Goal: Information Seeking & Learning: Learn about a topic

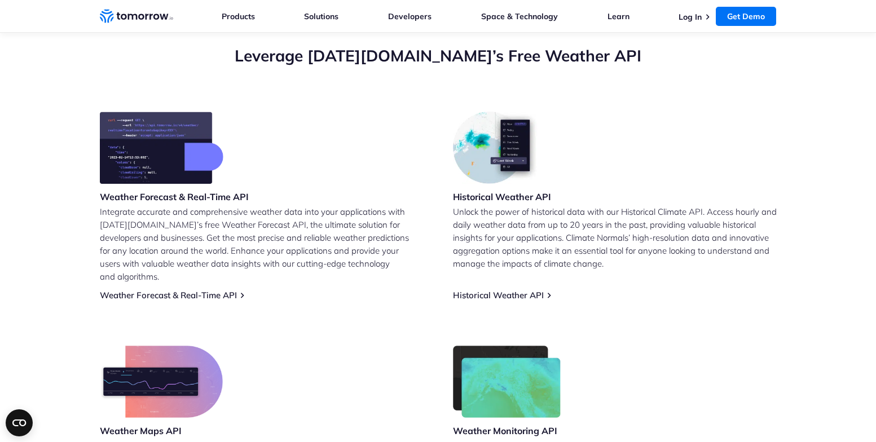
scroll to position [423, 0]
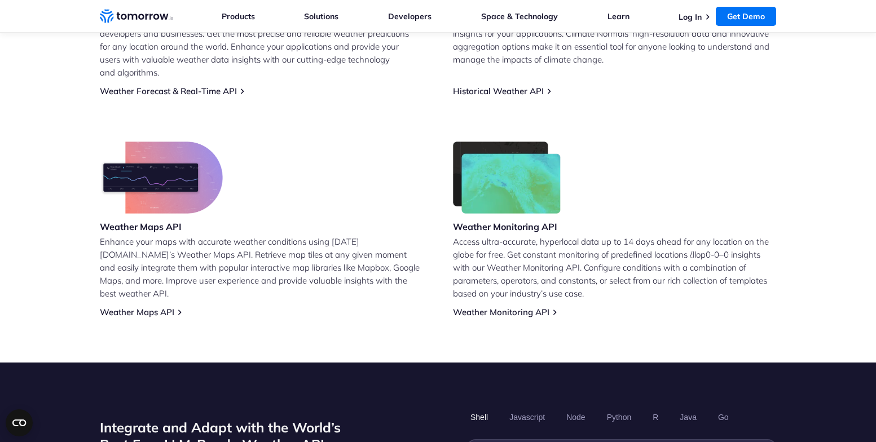
scroll to position [571, 0]
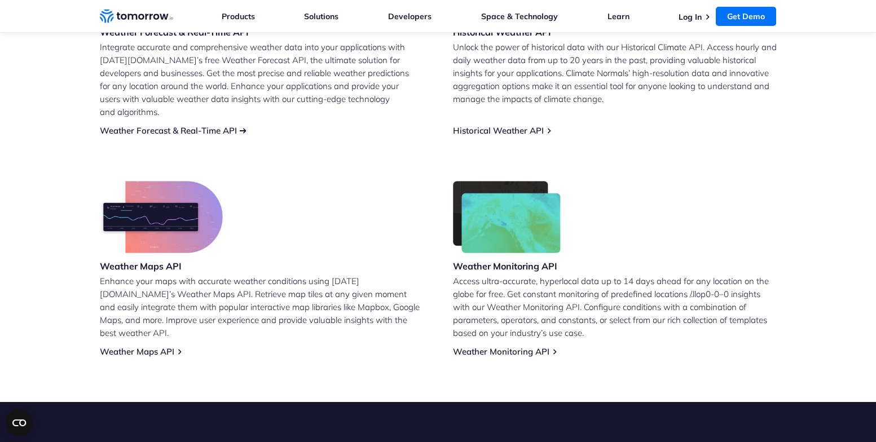
click at [193, 125] on link "Weather Forecast & Real-Time API" at bounding box center [168, 130] width 137 height 11
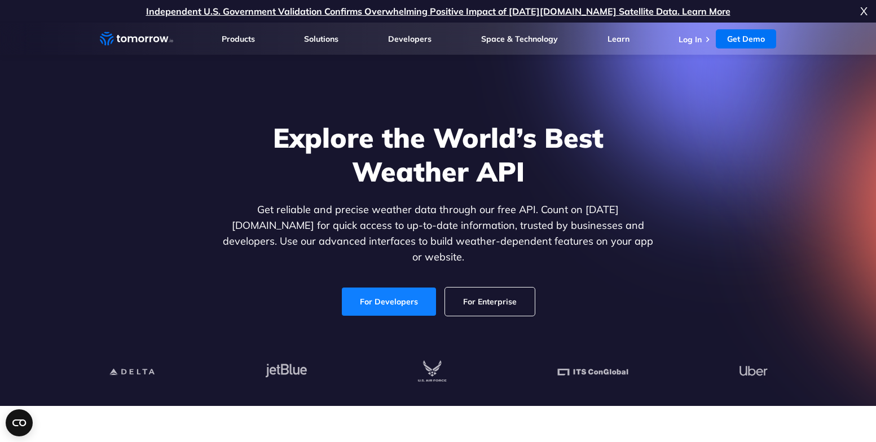
click at [389, 288] on link "For Developers" at bounding box center [389, 302] width 94 height 28
